Goal: Task Accomplishment & Management: Complete application form

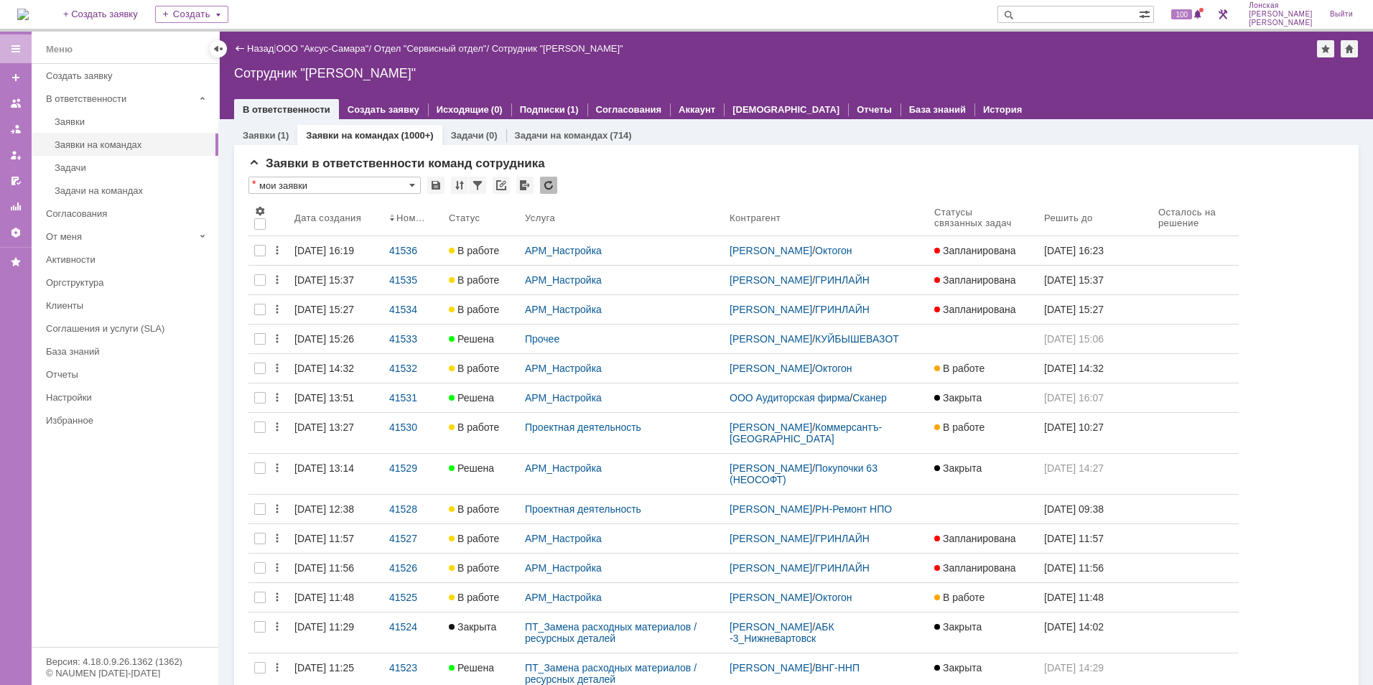
click at [335, 40] on div "Назад | ООО "Аксус-Самара" / Отдел "Сервисный отдел" / Сотрудник "[PERSON_NAME]"" at bounding box center [796, 48] width 1125 height 17
click at [344, 47] on link "ООО "Аксус-Самара"" at bounding box center [323, 48] width 93 height 11
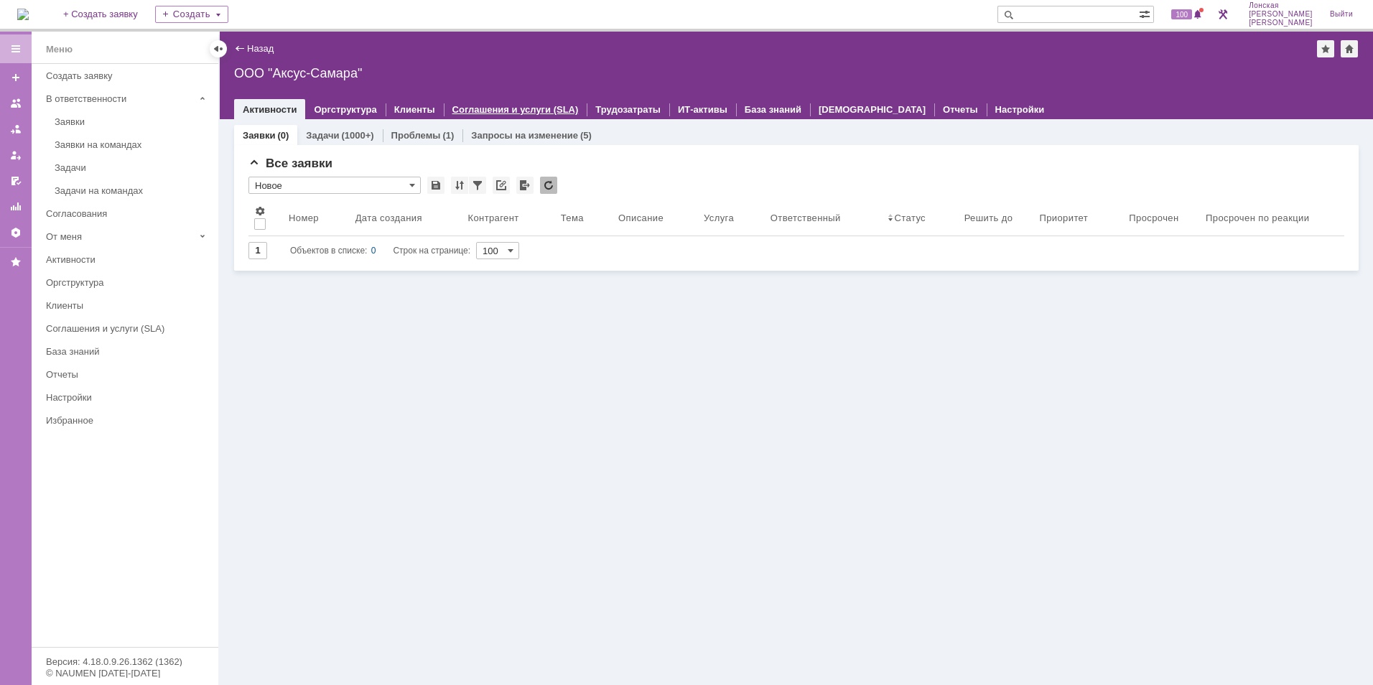
click at [497, 110] on link "Соглашения и услуги (SLA)" at bounding box center [515, 109] width 126 height 11
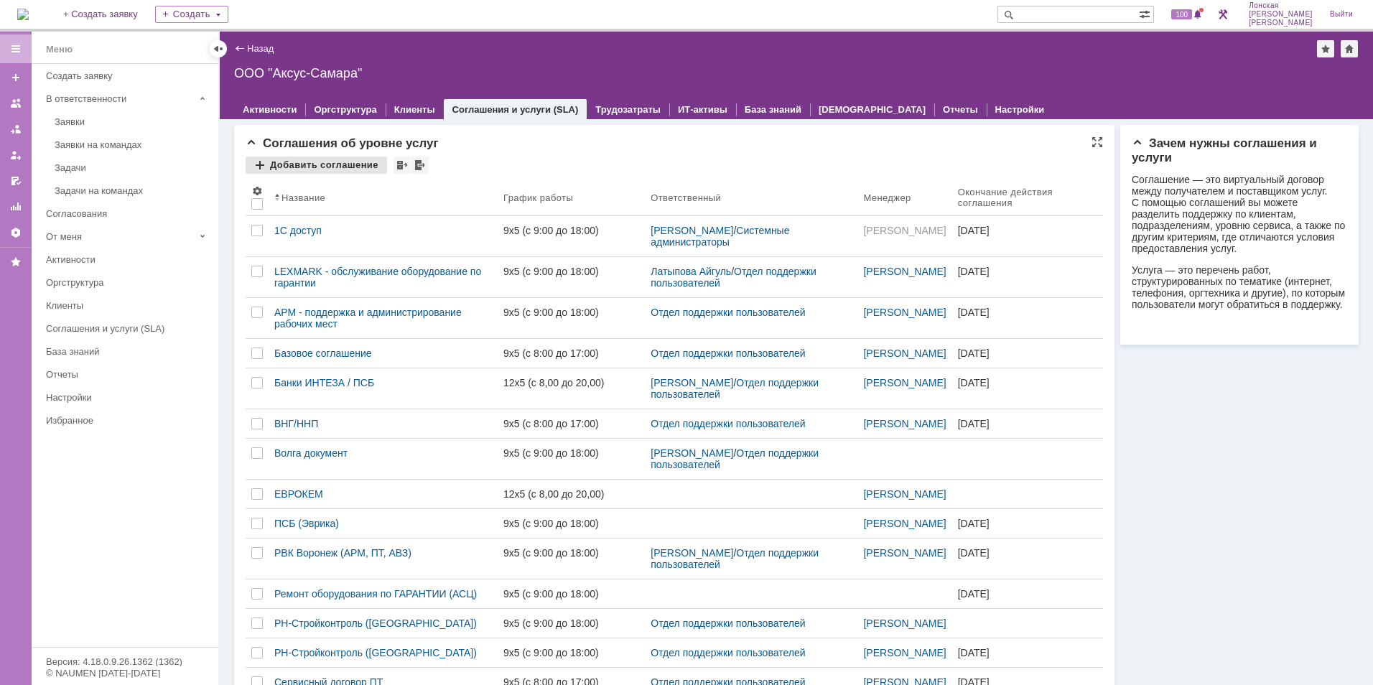
click at [288, 167] on div "Добавить соглашение" at bounding box center [316, 165] width 141 height 17
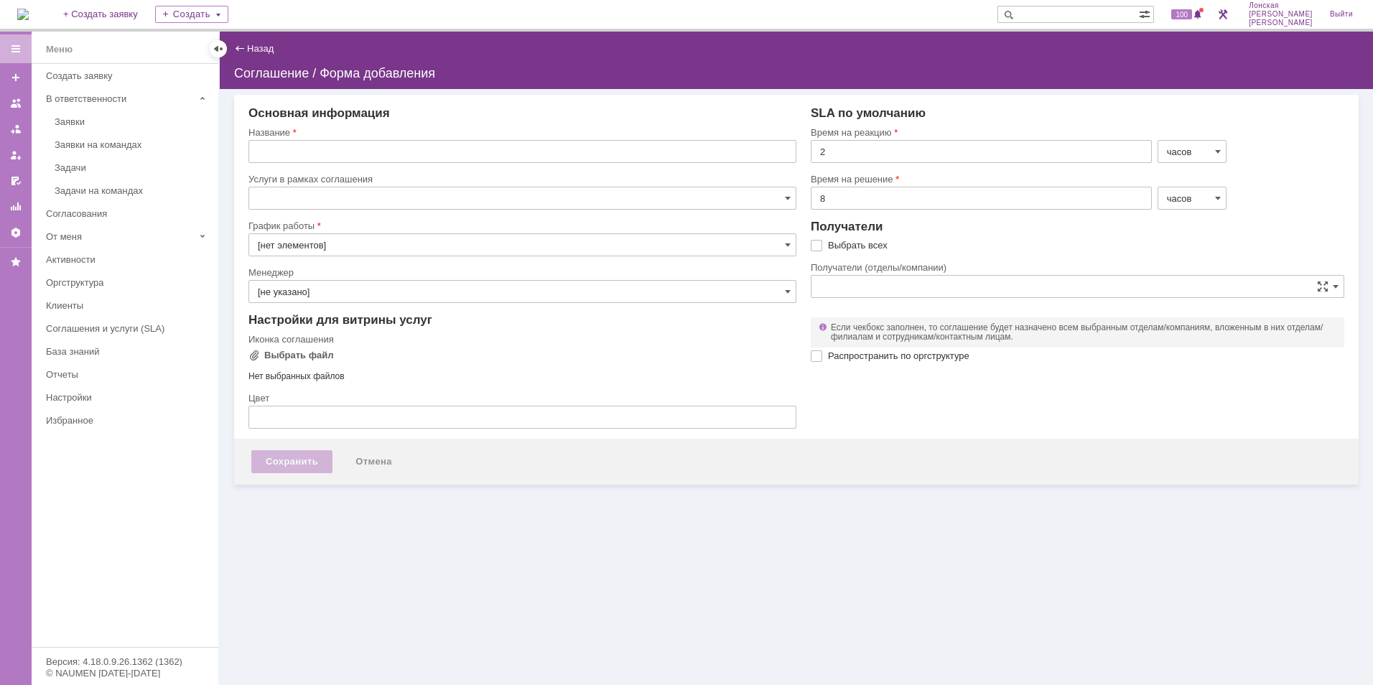
type input "9x5 (с 9:00 до 18:00)"
click at [764, 180] on link "Добавить" at bounding box center [770, 177] width 45 height 11
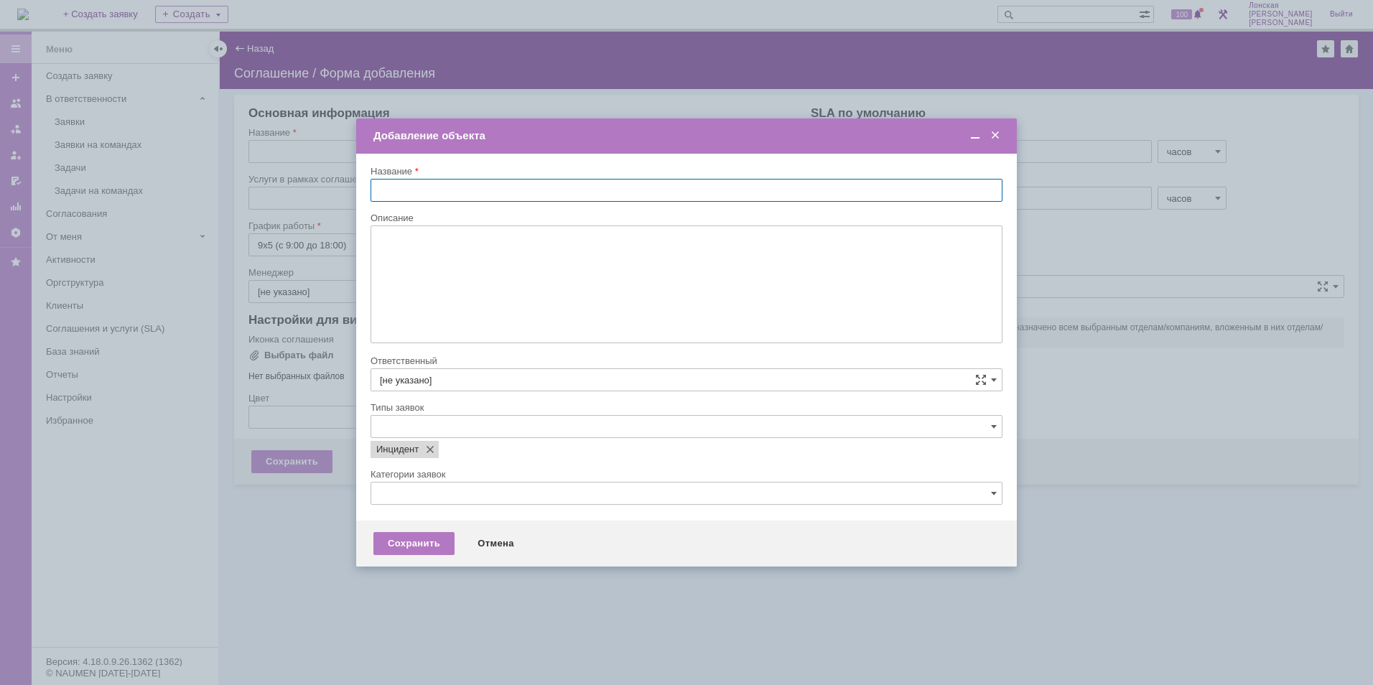
click at [989, 127] on td "Добавление объекта" at bounding box center [686, 136] width 661 height 35
click at [998, 135] on span at bounding box center [995, 135] width 14 height 13
